Goal: Communication & Community: Answer question/provide support

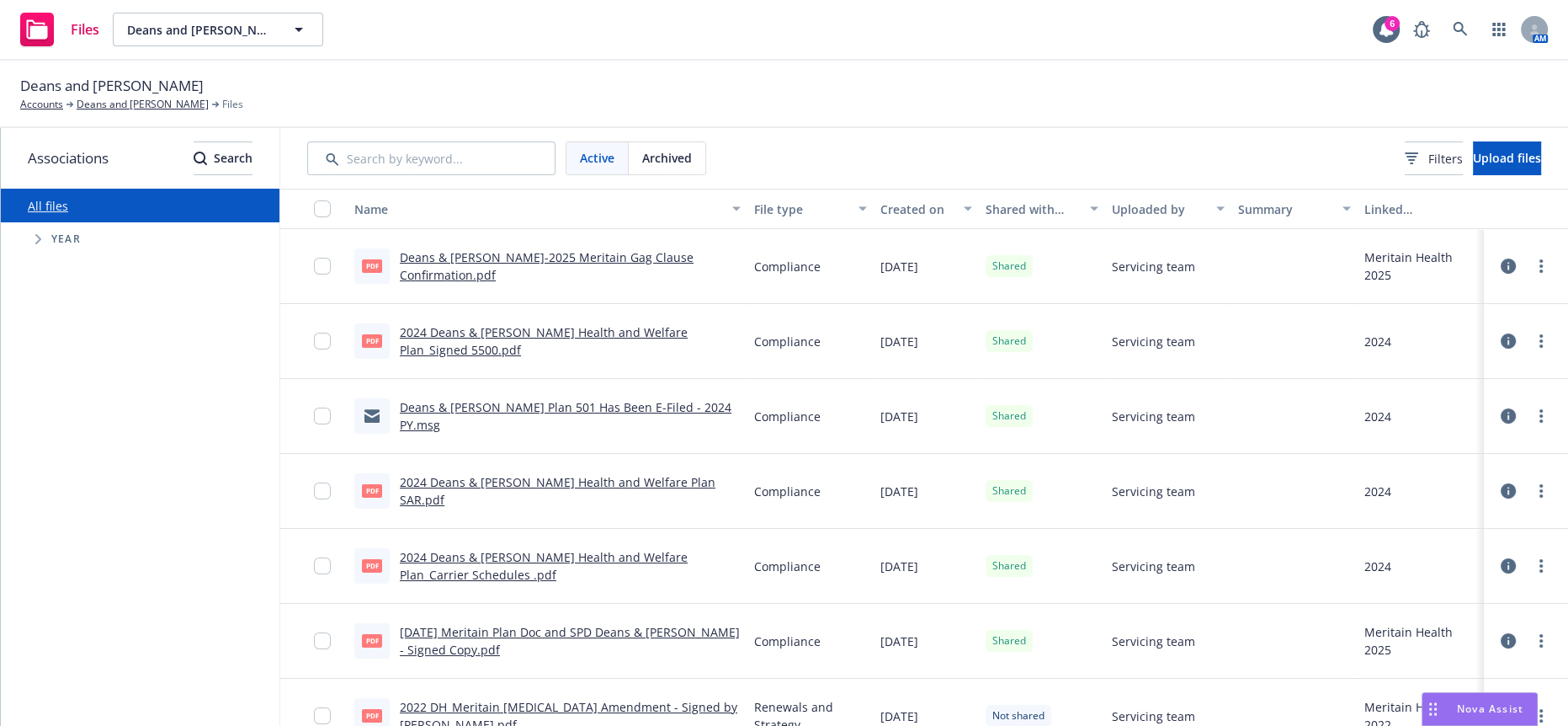
click at [1455, 711] on div "Nova Assist" at bounding box center [1490, 708] width 94 height 14
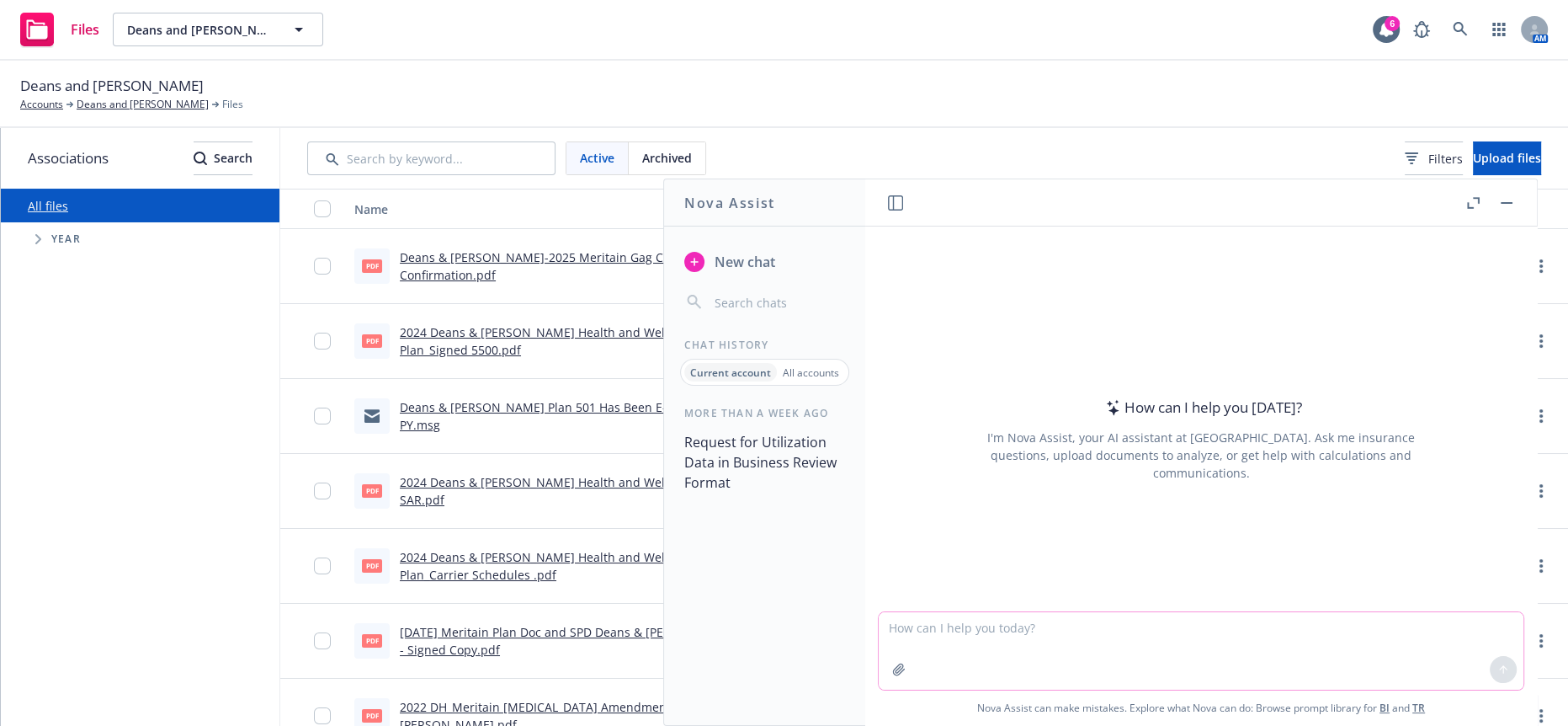
click at [1145, 629] on textarea at bounding box center [1201, 651] width 645 height 78
paste textarea "I wanted to inform you that our team has completed the processing of [PERSON_NA…"
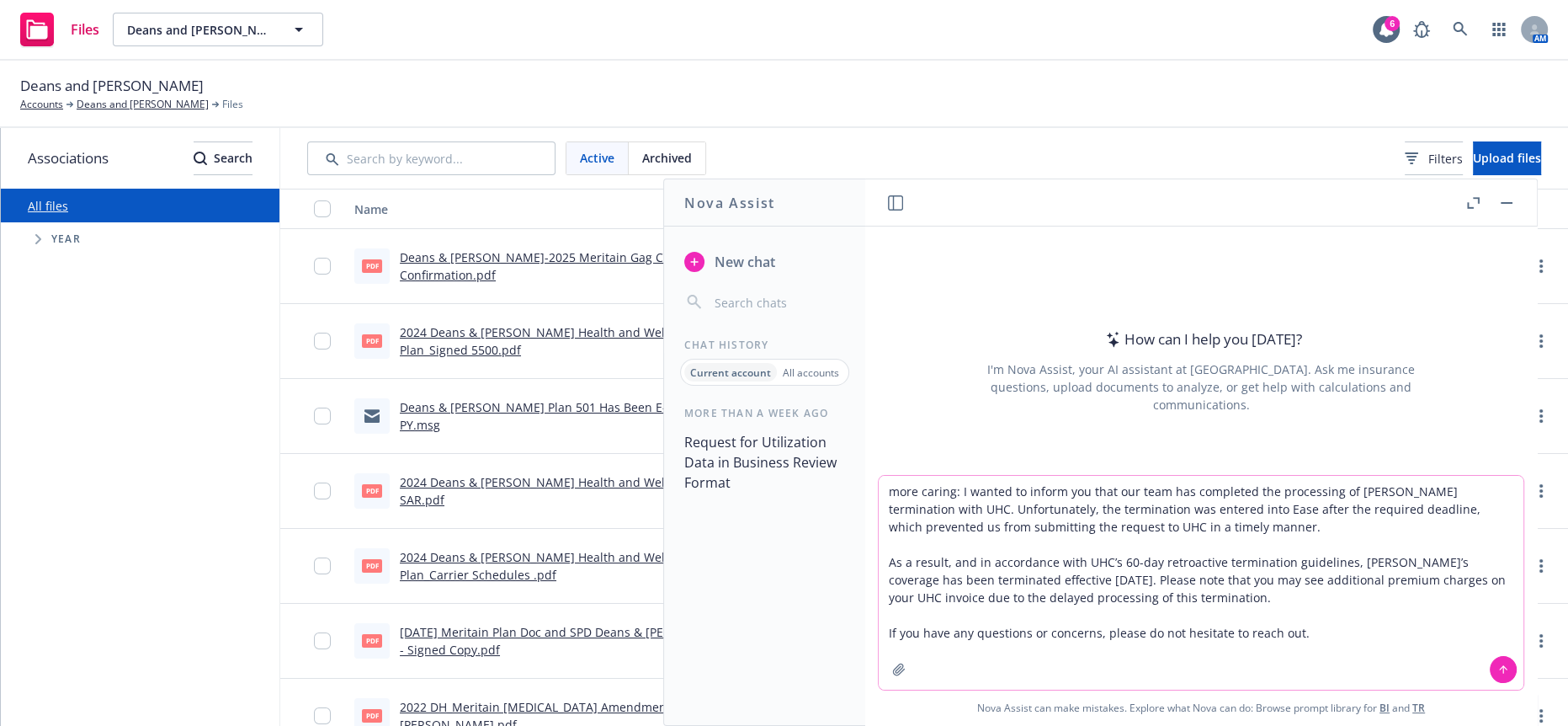
drag, startPoint x: 1455, startPoint y: 498, endPoint x: 1386, endPoint y: 494, distance: 69.1
click at [1386, 494] on textarea "more caring: I wanted to inform you that our team has completed the processing …" at bounding box center [1201, 583] width 645 height 214
type textarea "more caring: I wanted to inform you that our team has completed the processing …"
click at [1489, 676] on button at bounding box center [1503, 669] width 27 height 27
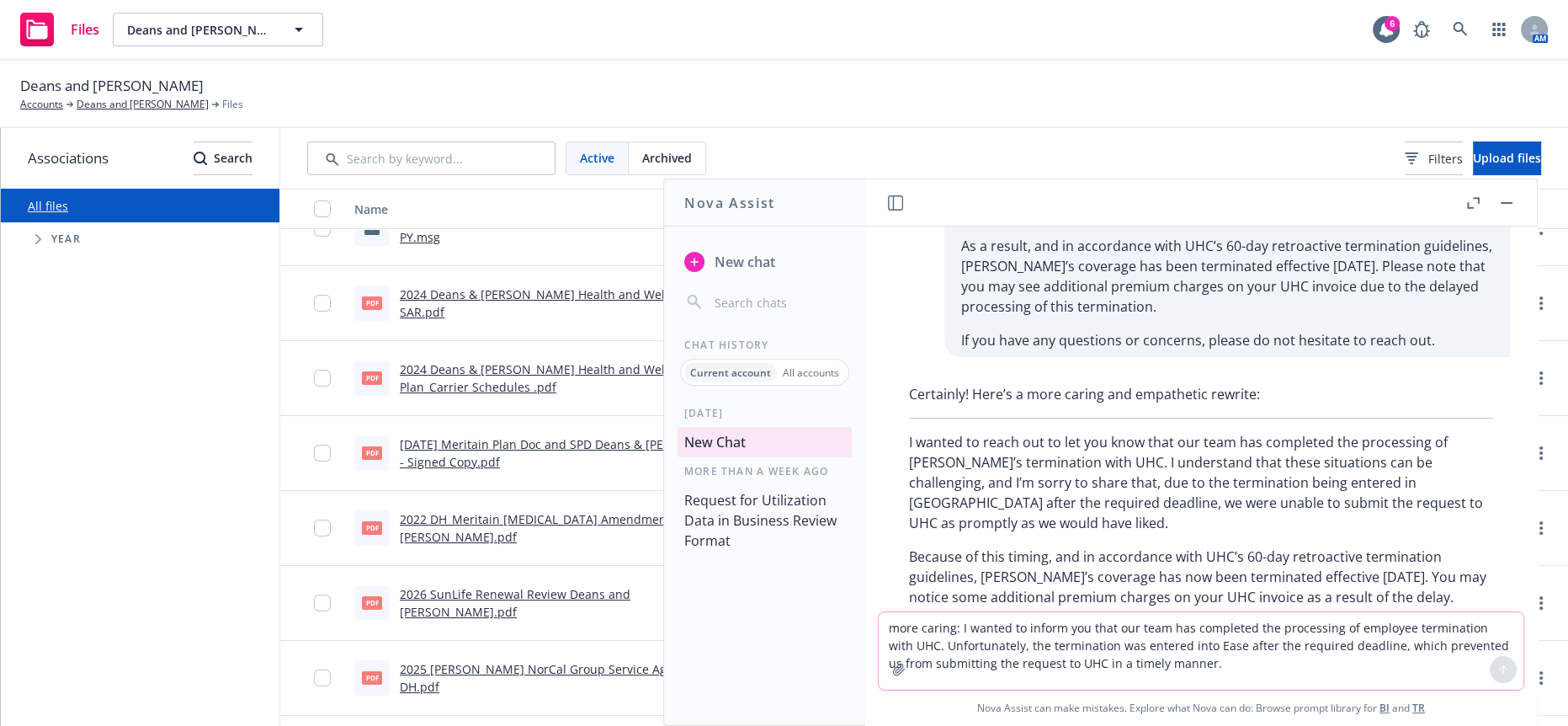
scroll to position [122, 0]
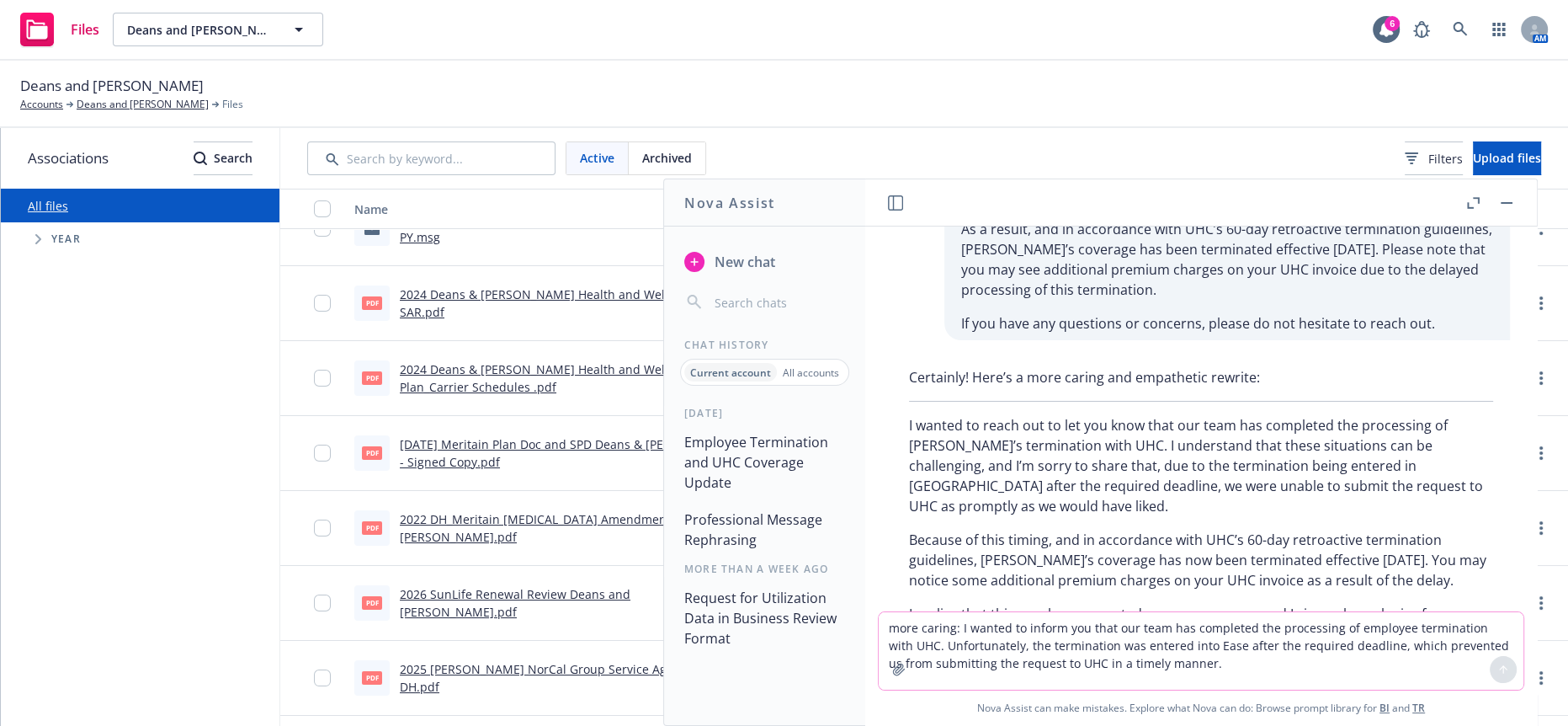
drag, startPoint x: 1358, startPoint y: 568, endPoint x: 990, endPoint y: 553, distance: 368.3
click at [990, 604] on p "I realize that this may be unexpected or cause concern, and I sincerely apologi…" at bounding box center [1201, 634] width 584 height 60
click at [1211, 529] on p "Because of this timing, and in accordance with UHC’s 60-day retroactive termina…" at bounding box center [1201, 560] width 584 height 60
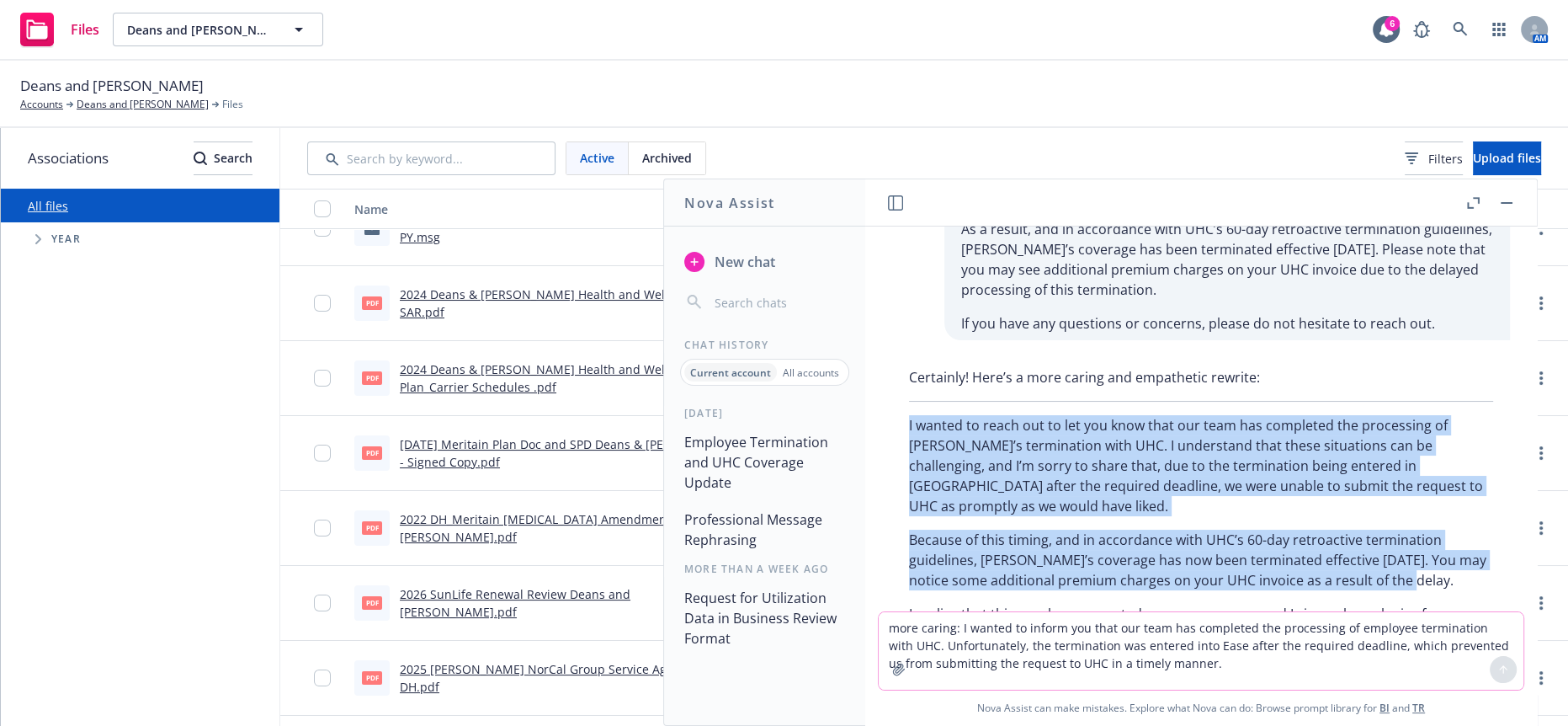
drag, startPoint x: 1224, startPoint y: 496, endPoint x: 887, endPoint y: 373, distance: 358.7
click at [887, 373] on div "Certainly! Here’s a more caring and empathetic rewrite: I wanted to reach out t…" at bounding box center [1201, 515] width 645 height 311
drag, startPoint x: 1136, startPoint y: 398, endPoint x: 1230, endPoint y: 405, distance: 94.3
copy div "I wanted to reach out to let you know that our team has completed the processin…"
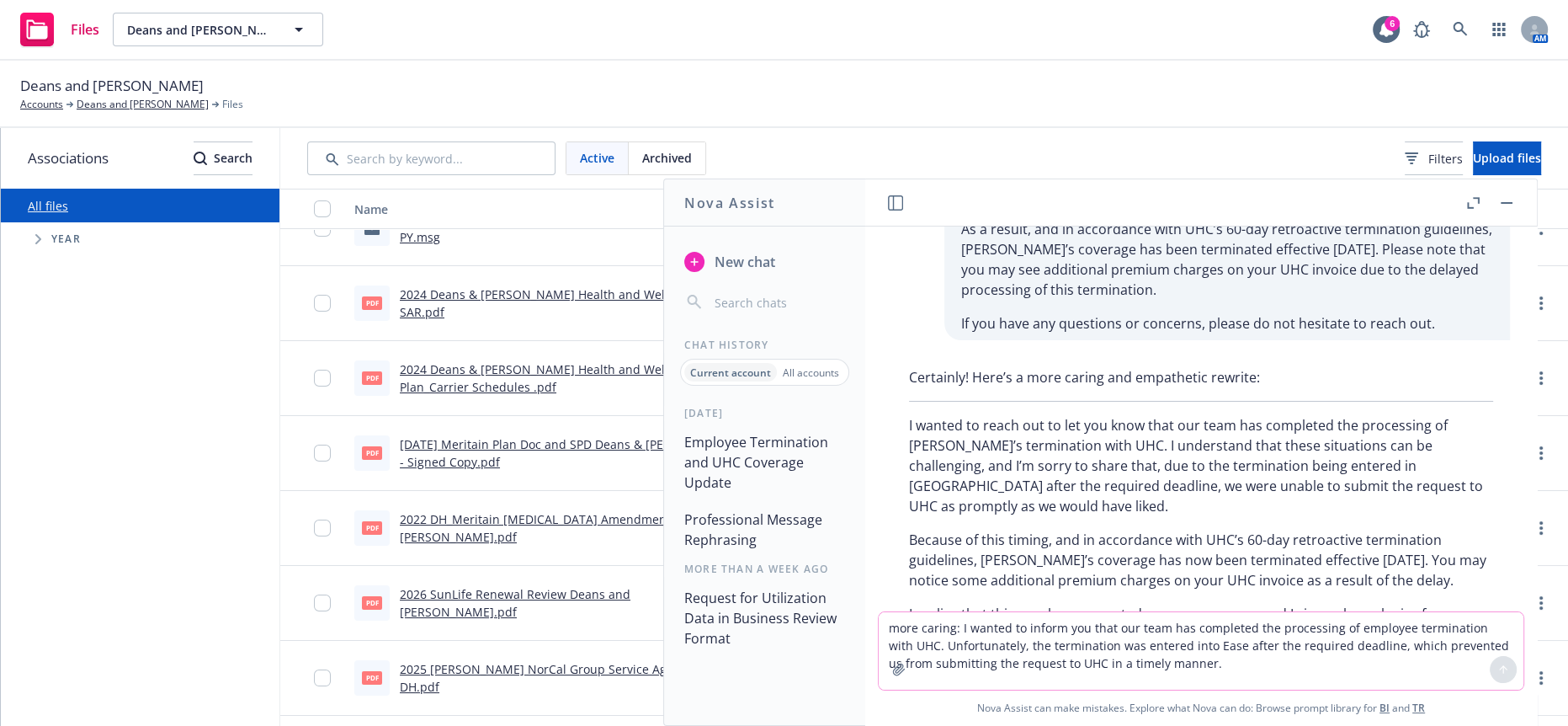
click at [1134, 646] on textarea "more caring: I wanted to inform you that our team has completed the processing …" at bounding box center [1201, 651] width 645 height 78
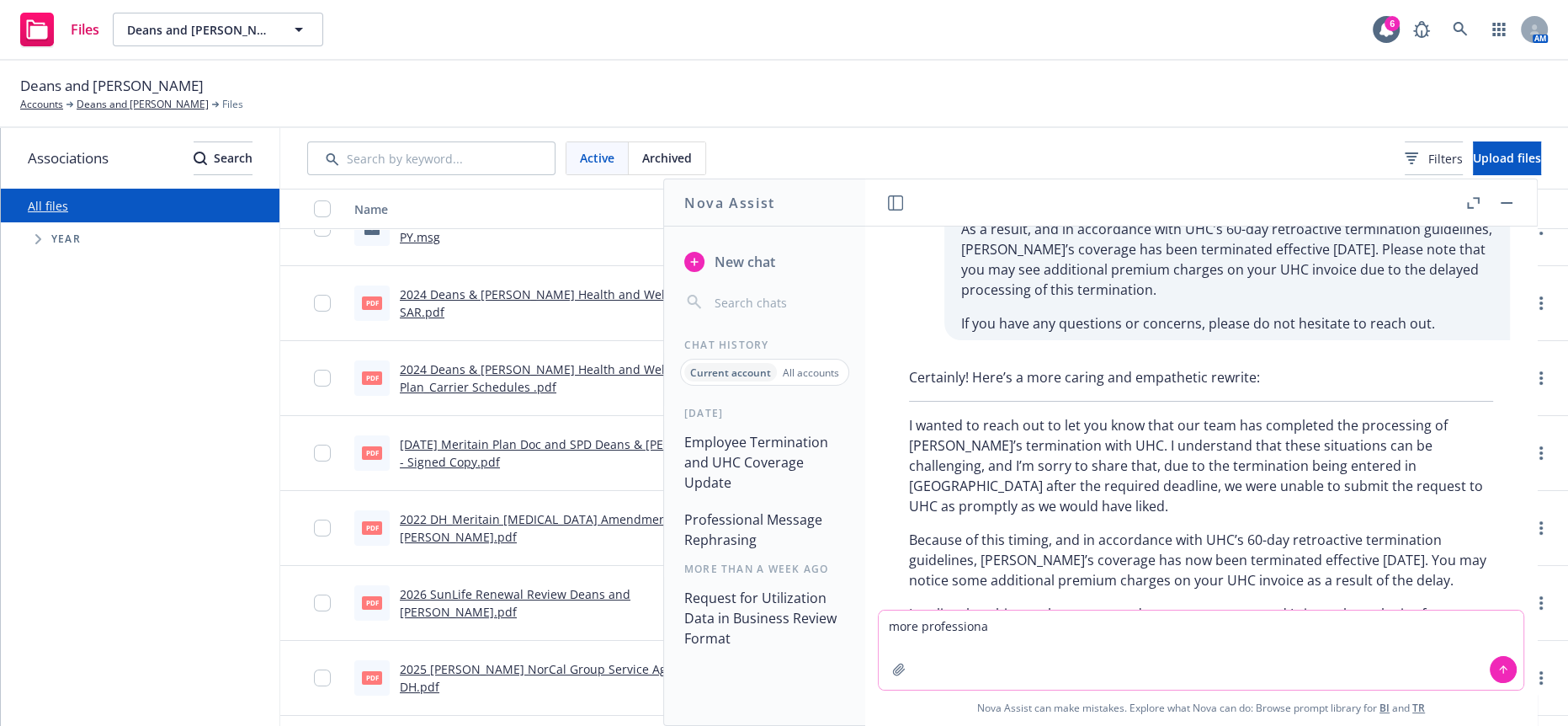
type textarea "more professional"
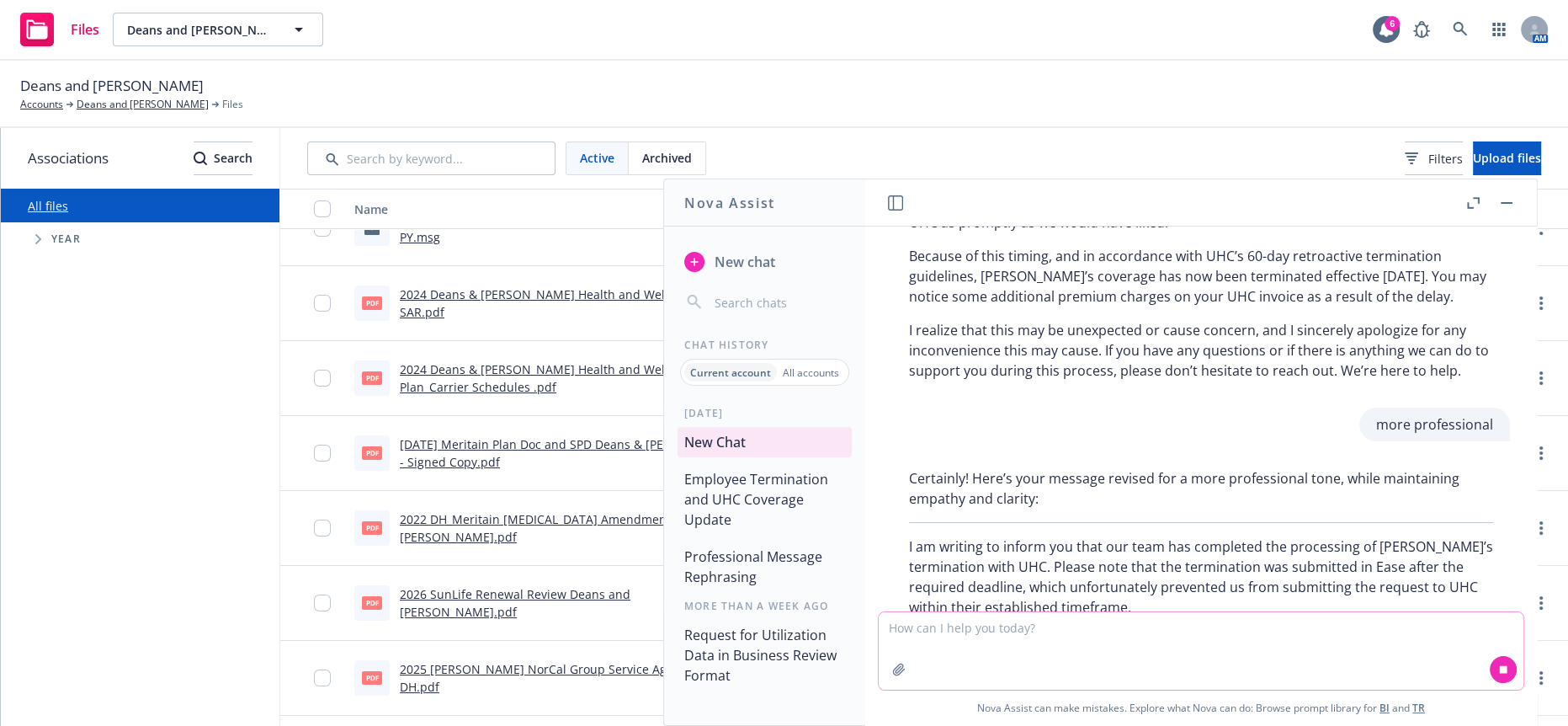
scroll to position [423, 0]
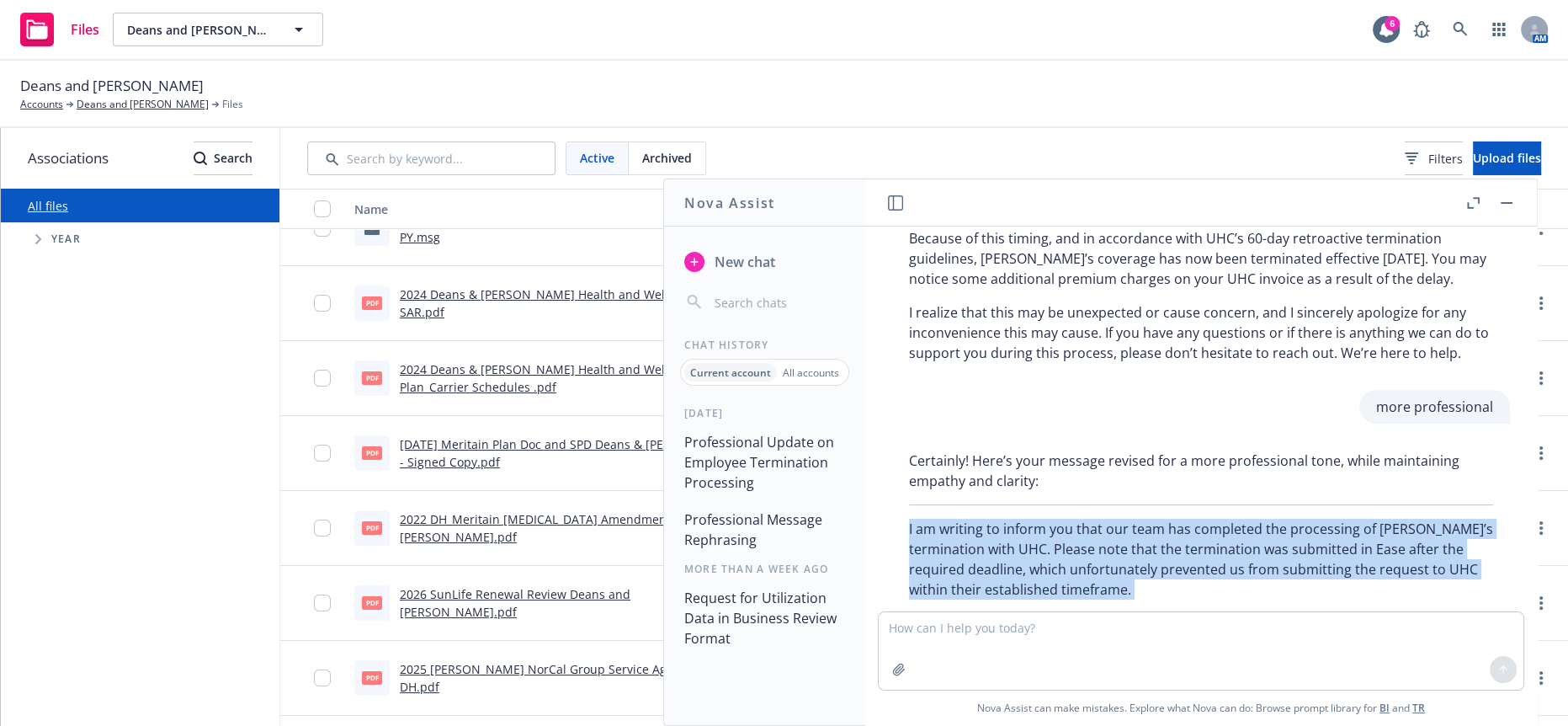
drag, startPoint x: 1448, startPoint y: 561, endPoint x: 903, endPoint y: 419, distance: 563.2
click at [903, 444] on div "Certainly! Here’s your message revised for a more professional tone, while main…" at bounding box center [1201, 609] width 618 height 331
copy div "I am writing to inform you that our team has completed the processing of [PERSO…"
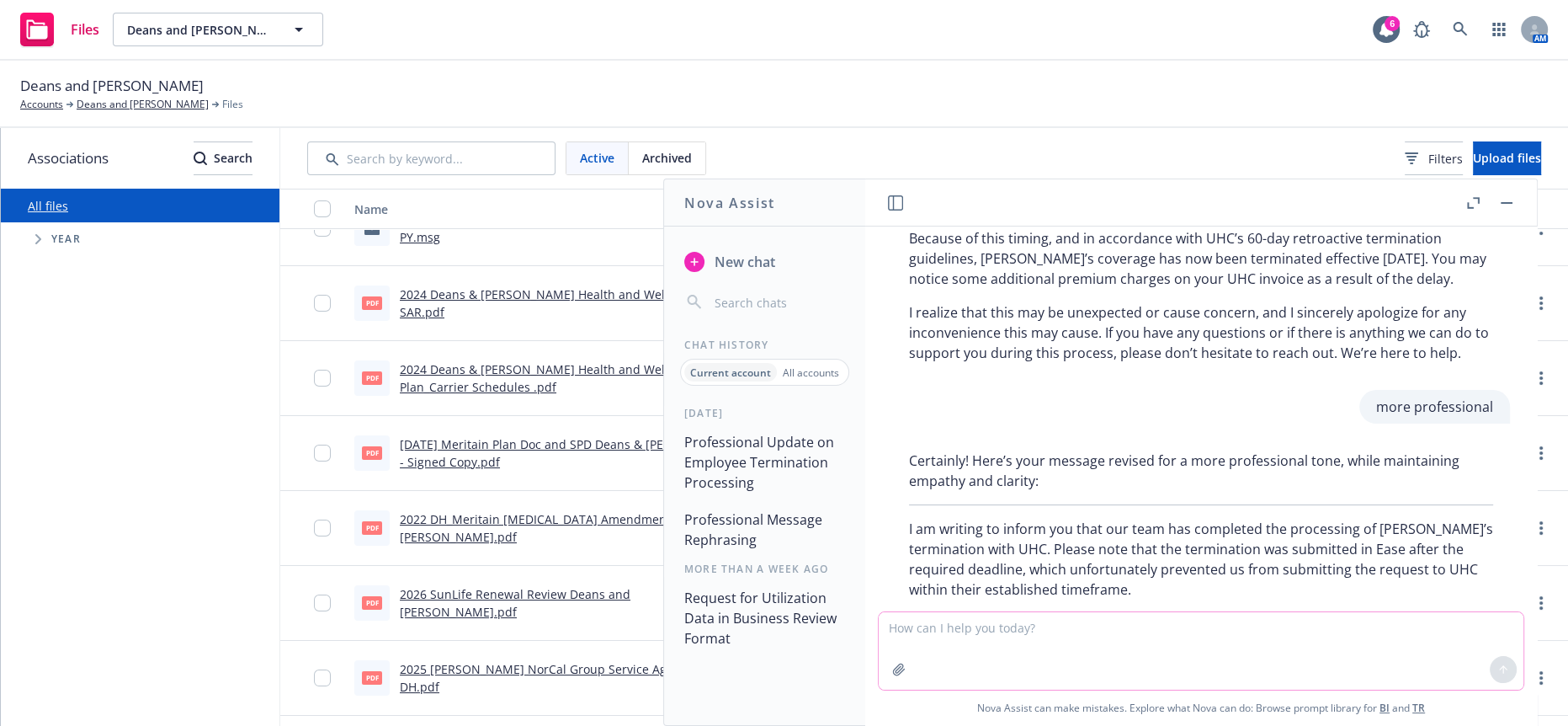
click at [1177, 634] on textarea at bounding box center [1201, 651] width 645 height 78
click at [1177, 628] on textarea at bounding box center [1201, 651] width 645 height 78
paste textarea "As a result, and in accordance with UHC’s 60-day retroactive termination guidel…"
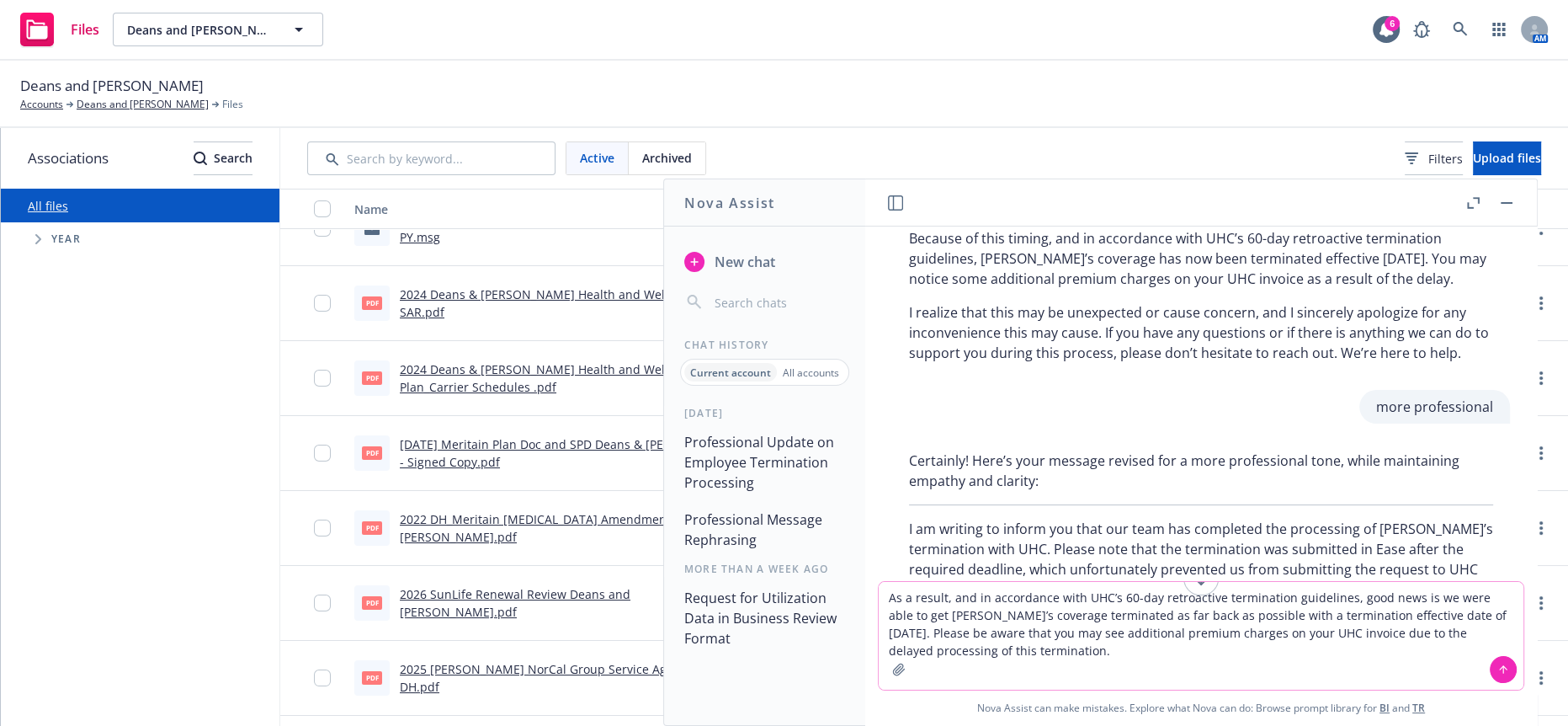
click at [922, 599] on textarea "As a result, and in accordance with UHC’s 60-day retroactive termination guidel…" at bounding box center [1201, 636] width 645 height 108
type textarea "rephrase: As a result, and in accordance with UHC’s 60-day retroactive terminat…"
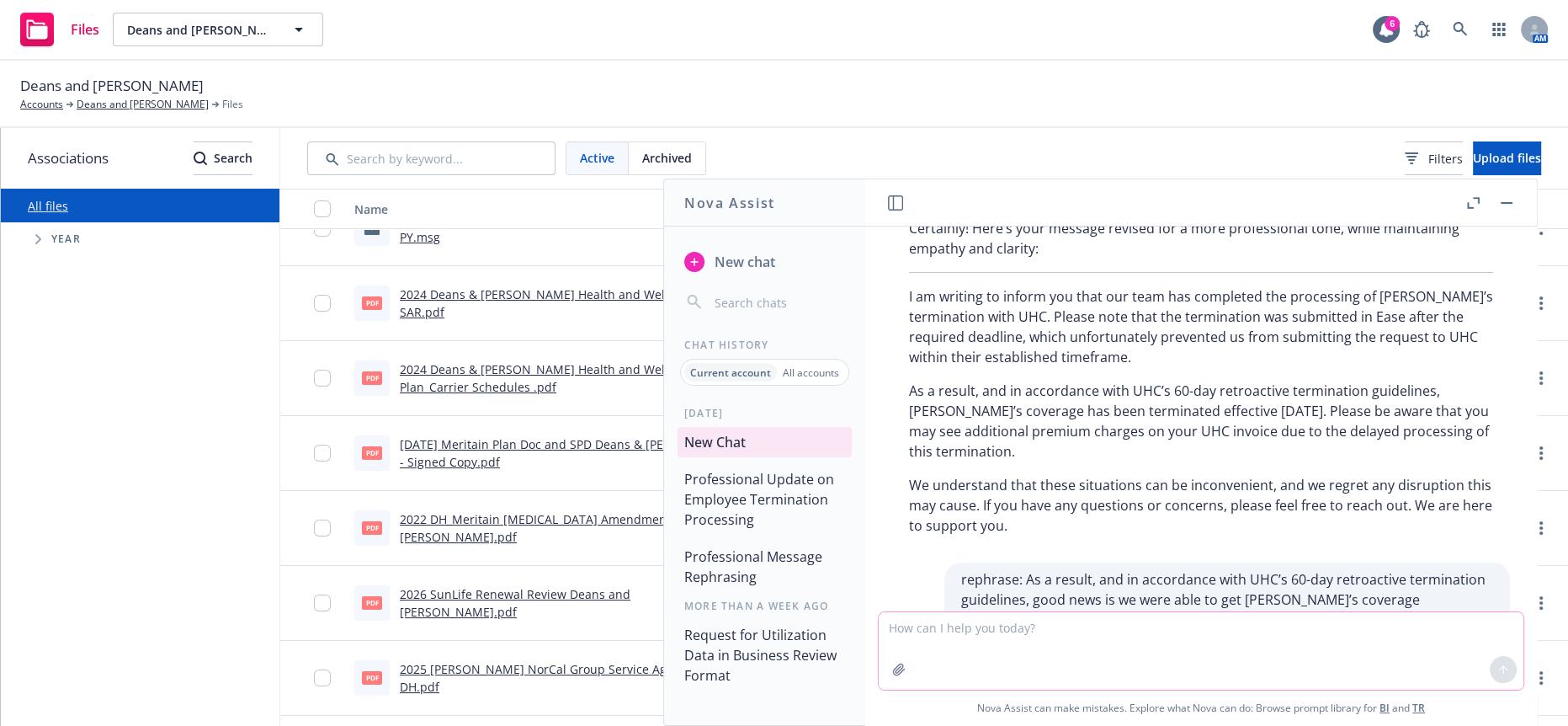
scroll to position [684, 0]
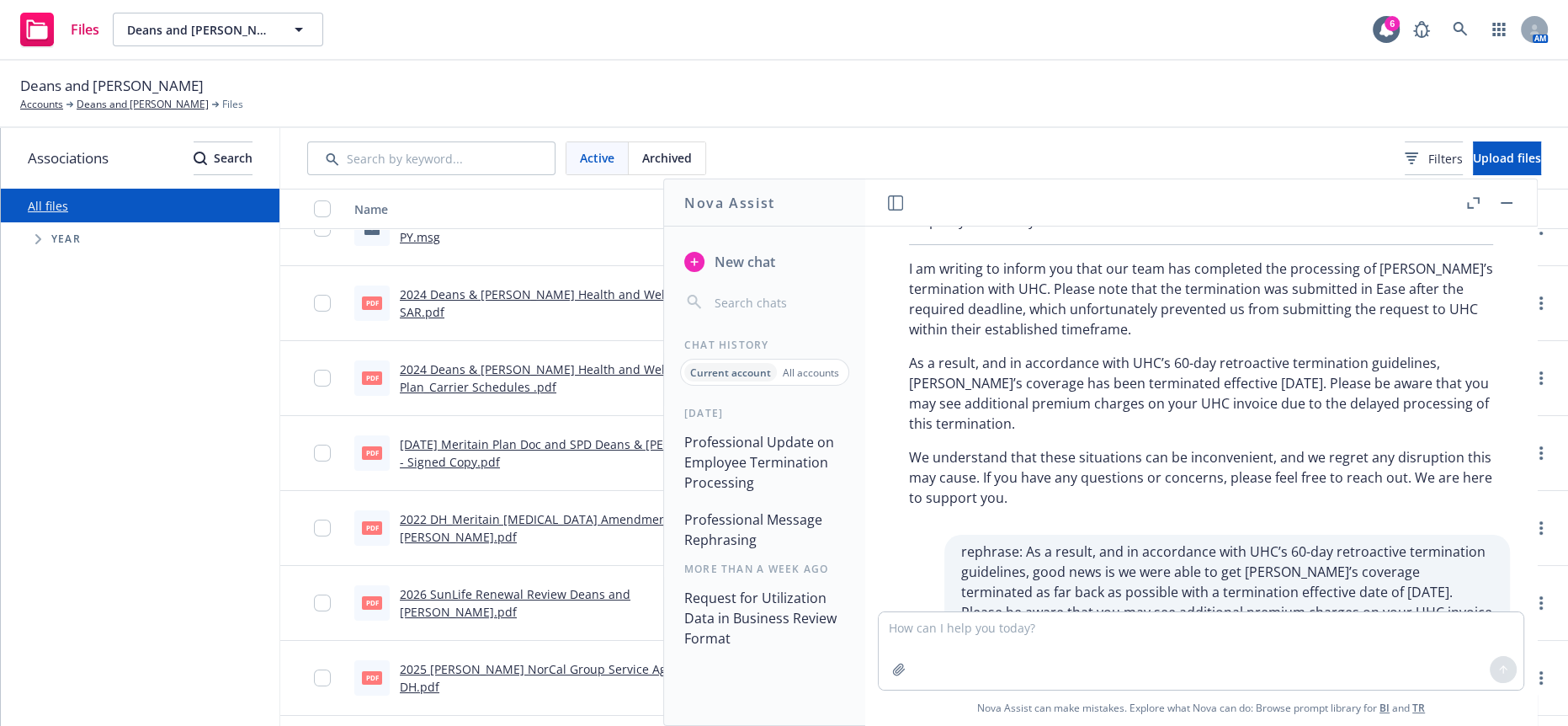
drag, startPoint x: 1014, startPoint y: 560, endPoint x: 898, endPoint y: 498, distance: 131.5
drag, startPoint x: 1269, startPoint y: 527, endPoint x: 1358, endPoint y: 506, distance: 91.4
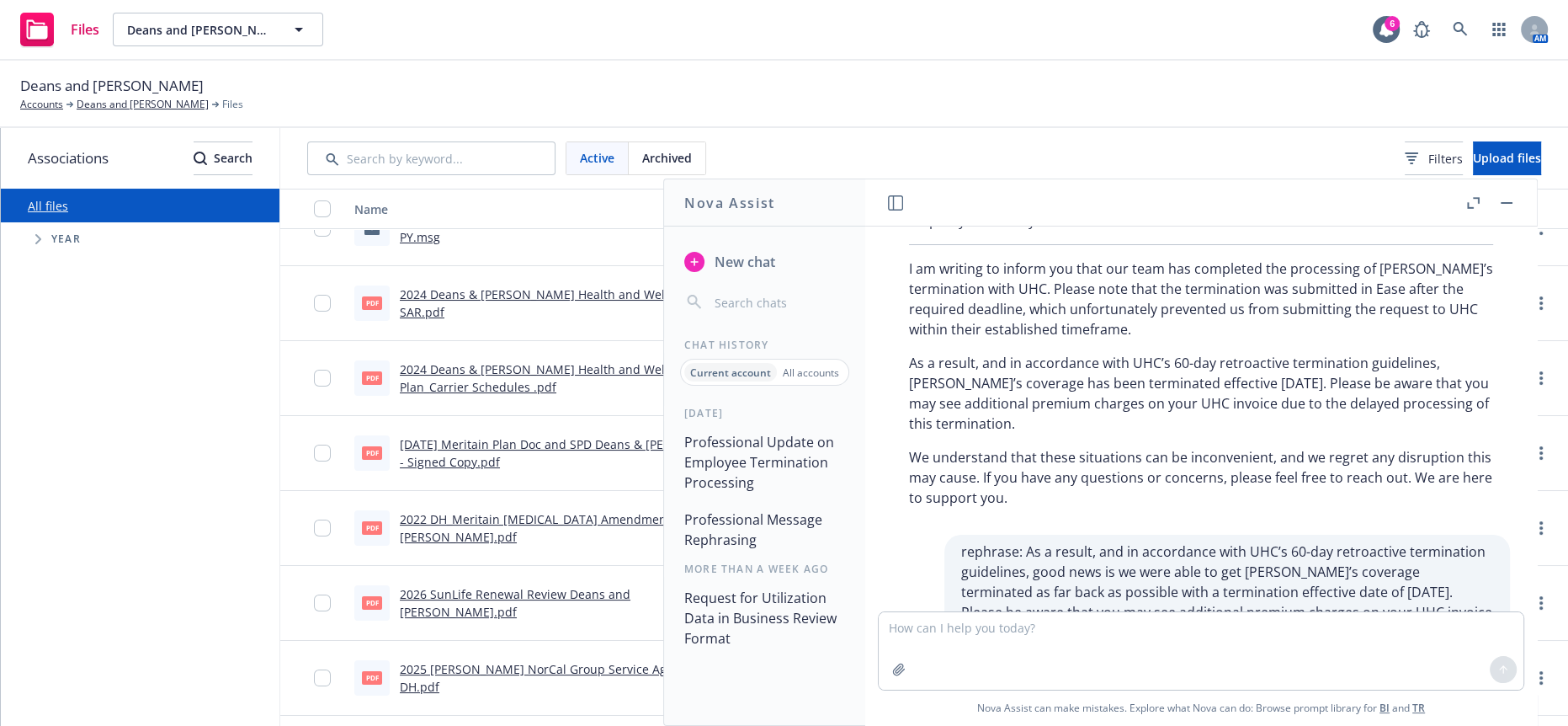
copy p "we were able to secure the earliest possible termination date for [PERSON_NAME]…"
drag, startPoint x: 1426, startPoint y: 526, endPoint x: 1275, endPoint y: 530, distance: 151.1
copy p "which is effective [DATE]."
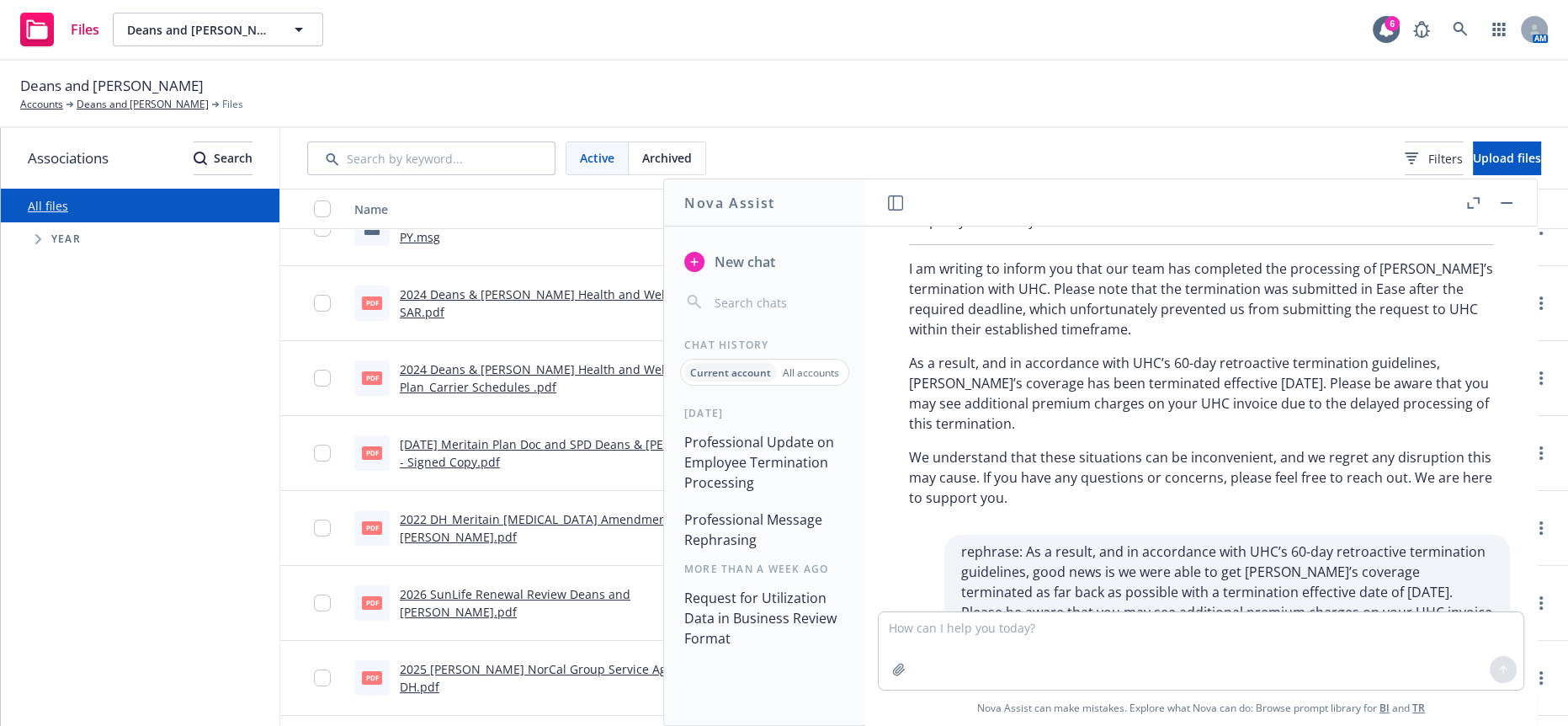
click at [1099, 594] on div "more caring: I wanted to inform you that our team has completed the processing …" at bounding box center [1201, 419] width 672 height 385
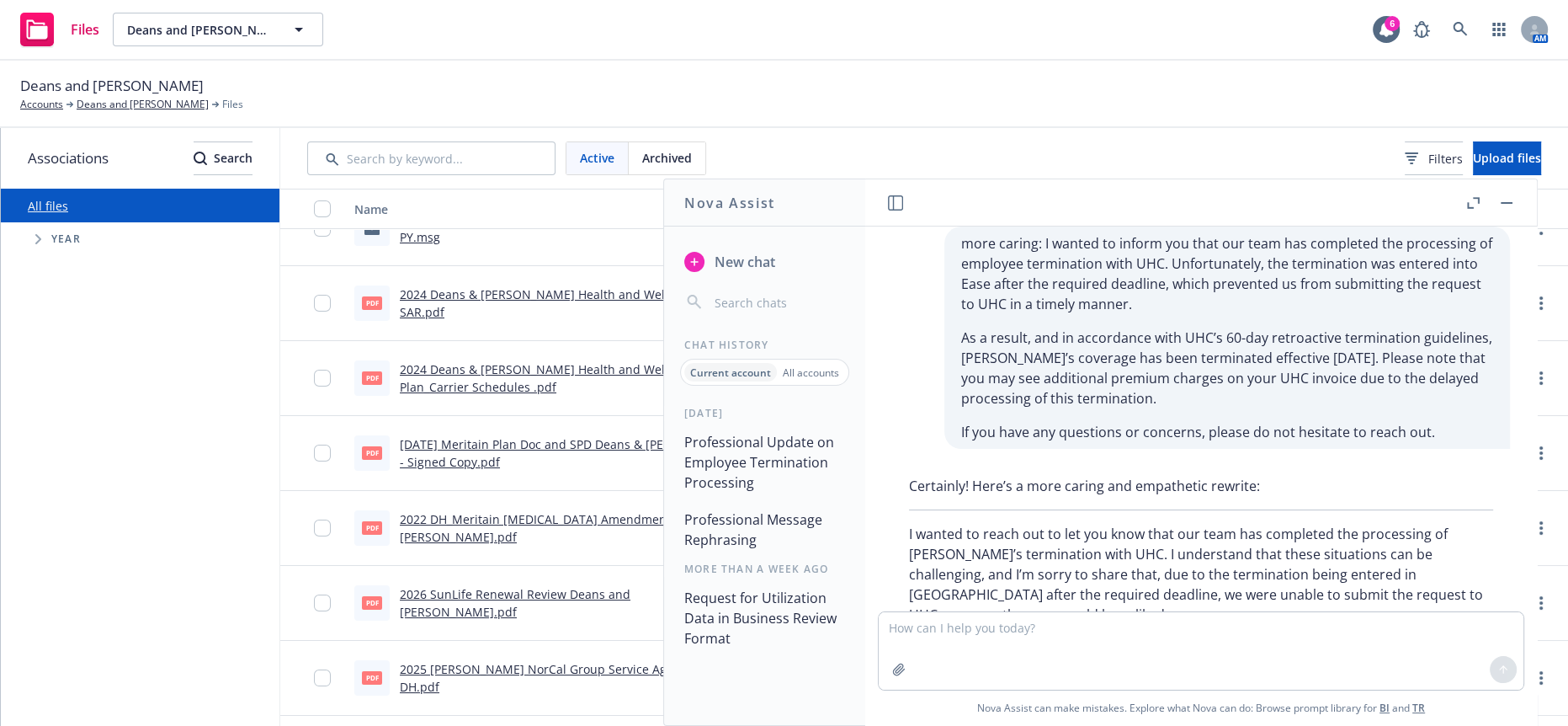
scroll to position [0, 0]
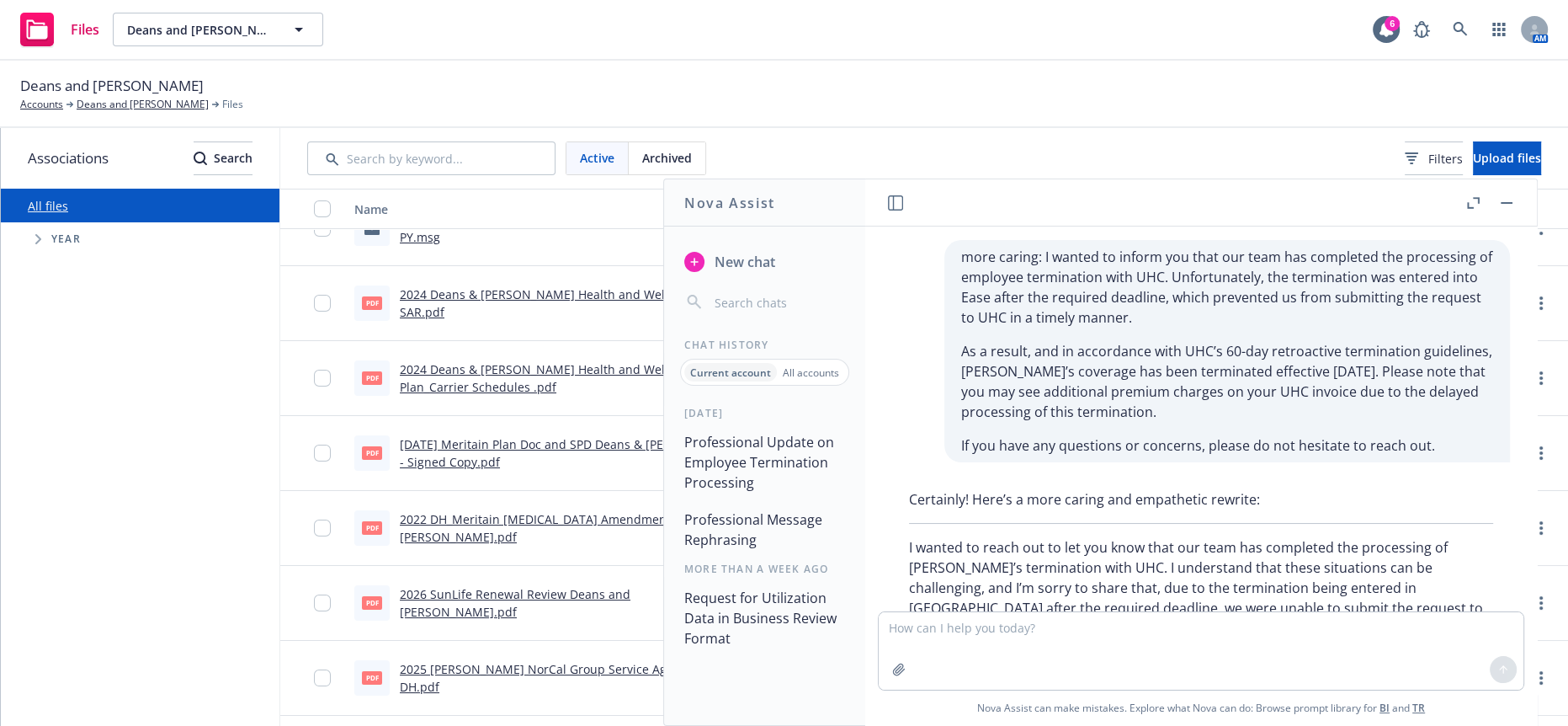
click at [233, 422] on div "All files Accessibility guide for tree Tree Example. Navigate the tree with the…" at bounding box center [140, 457] width 279 height 537
click at [1030, 647] on textarea at bounding box center [1201, 651] width 645 height 78
paste textarea "UHC had originally provided a termination date of [DATE] but to stay in accorda…"
type textarea "more professional: UHC had originally provided a termination date of [DATE] but…"
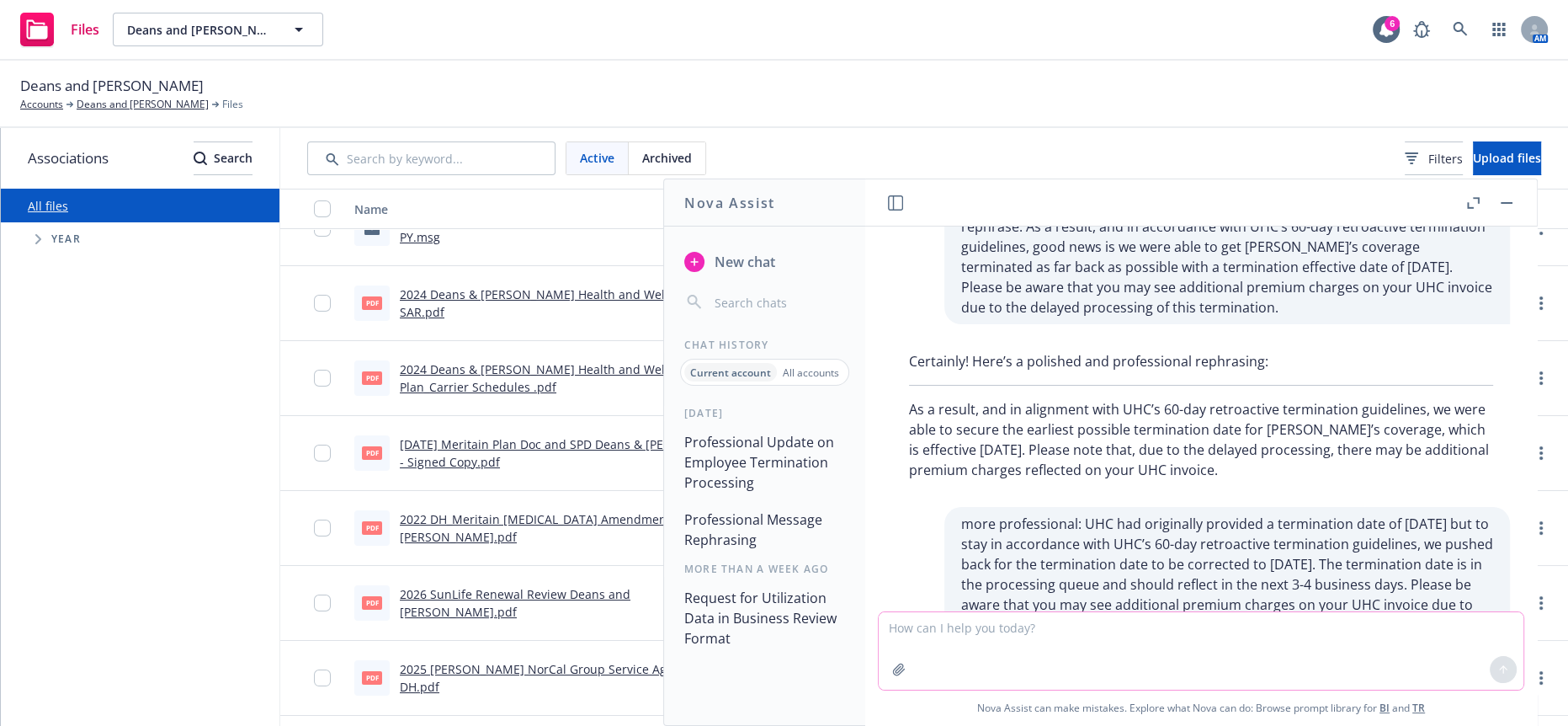
scroll to position [1008, 0]
click at [1021, 633] on textarea at bounding box center [1201, 651] width 645 height 78
type textarea "more caring"
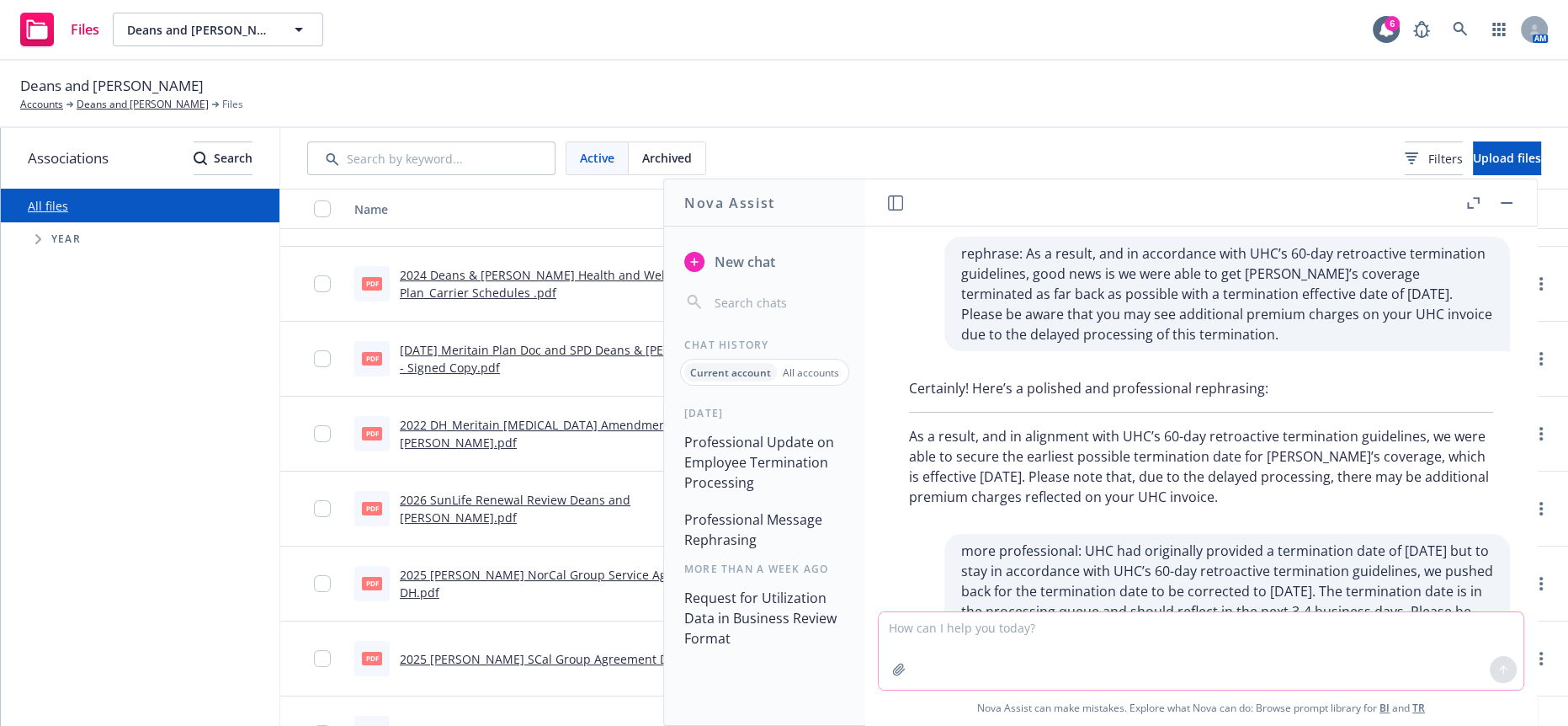
scroll to position [1263, 0]
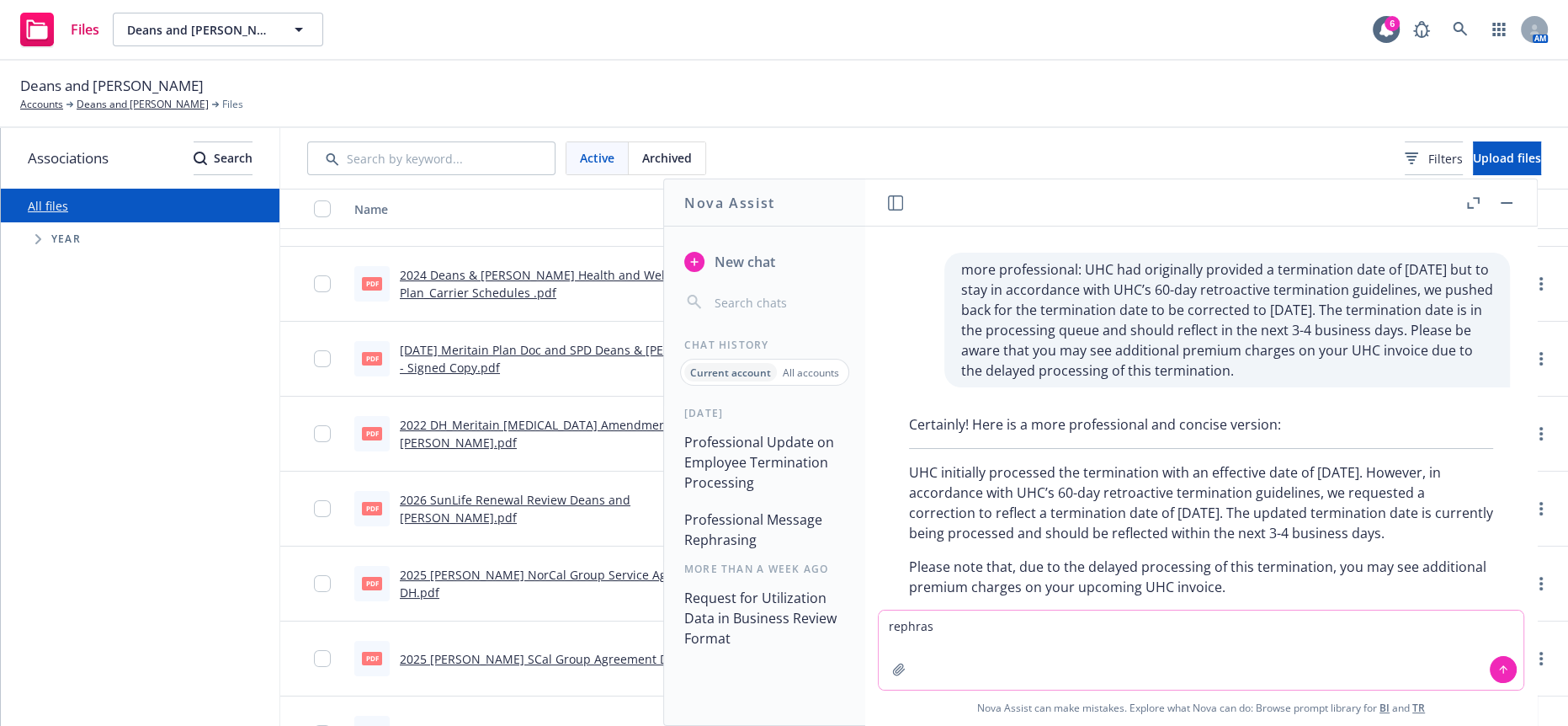
type textarea "rephrase"
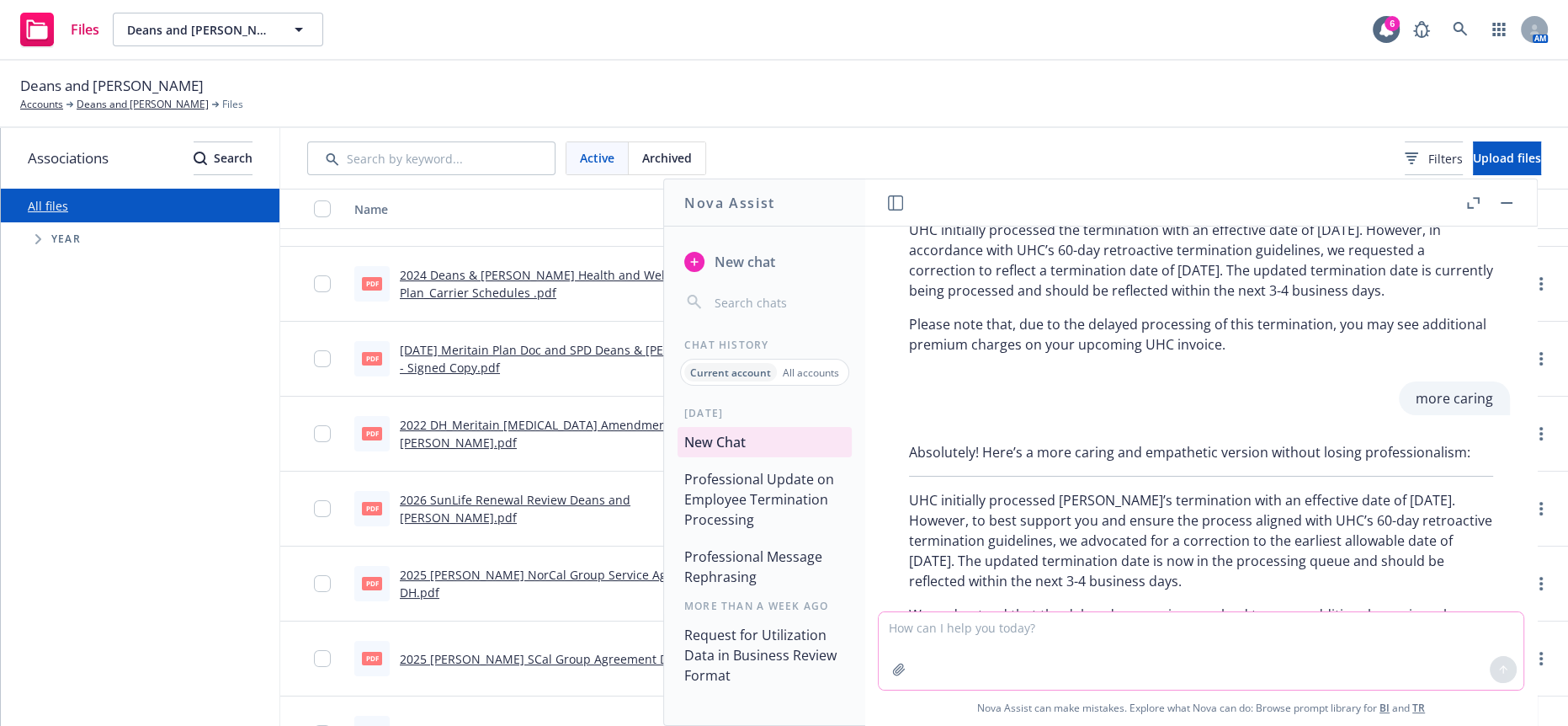
scroll to position [1518, 0]
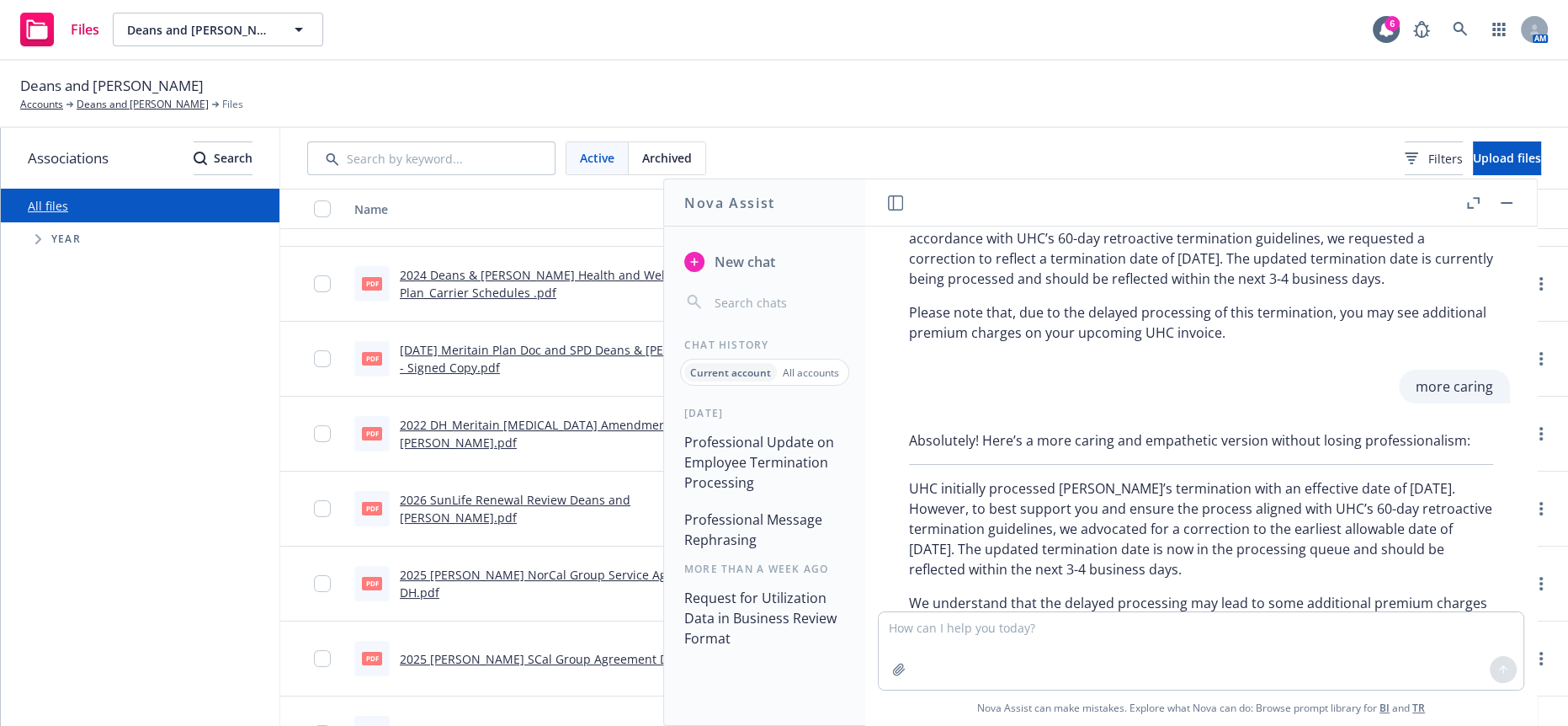
drag, startPoint x: 1355, startPoint y: 491, endPoint x: 915, endPoint y: 424, distance: 445.1
copy div "UHC initially processed [PERSON_NAME]’s termination with an effective date of […"
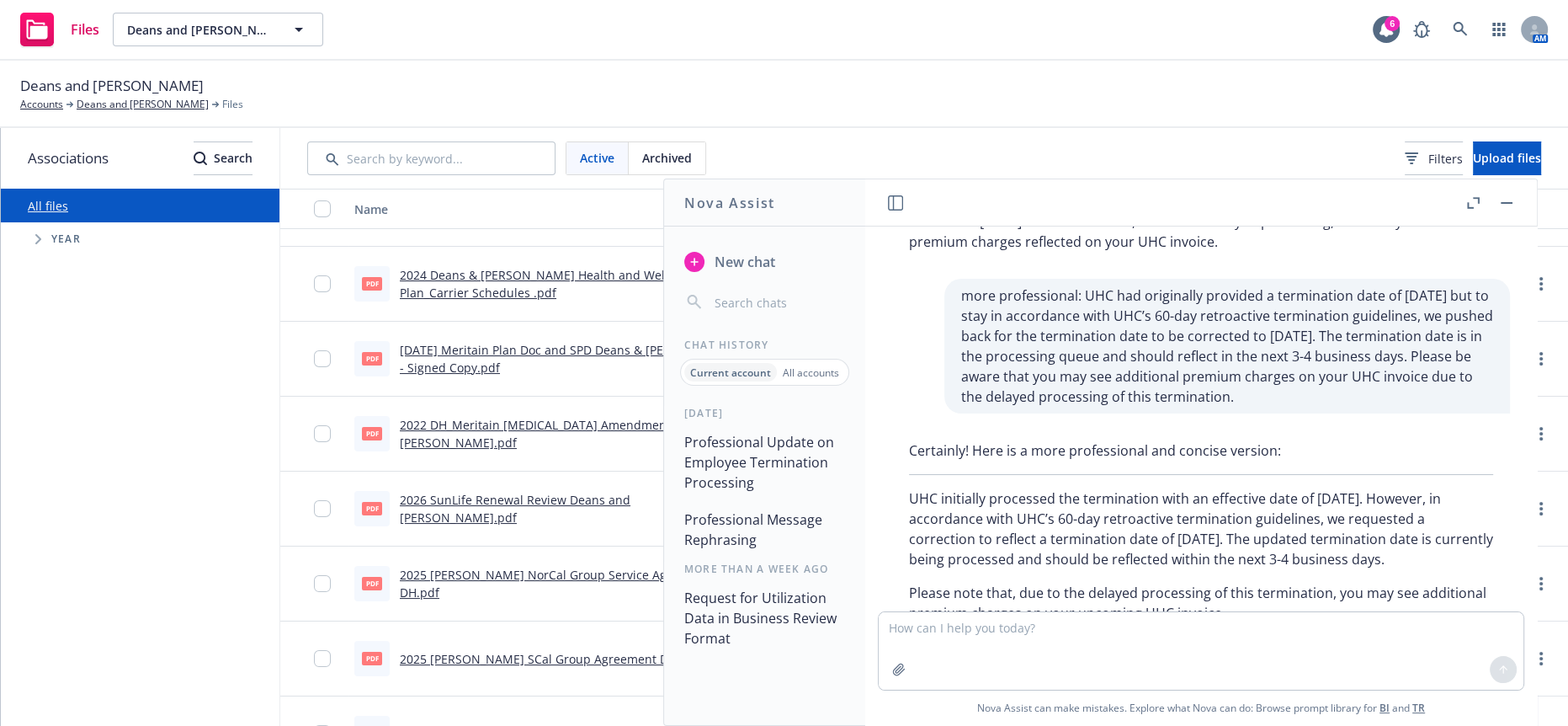
scroll to position [1144, 0]
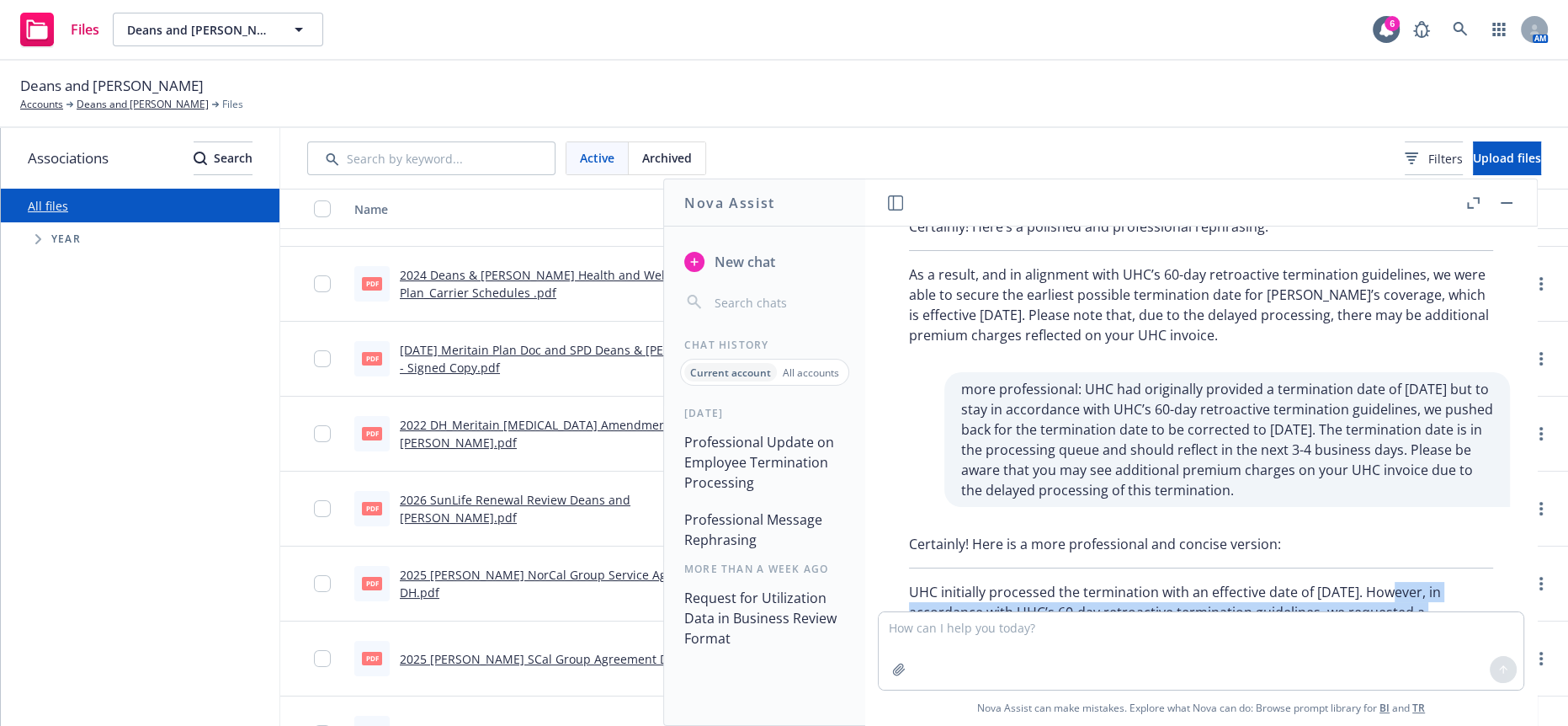
drag, startPoint x: 1007, startPoint y: 365, endPoint x: 1319, endPoint y: 327, distance: 314.3
click at [1319, 582] on p "UHC initially processed the termination with an effective date of [DATE]. Howev…" at bounding box center [1201, 622] width 584 height 81
copy p "However, in accordance with UHC’s 60-day retroactive termination guidelines, we…"
